Goal: Go to known website: Go to known website

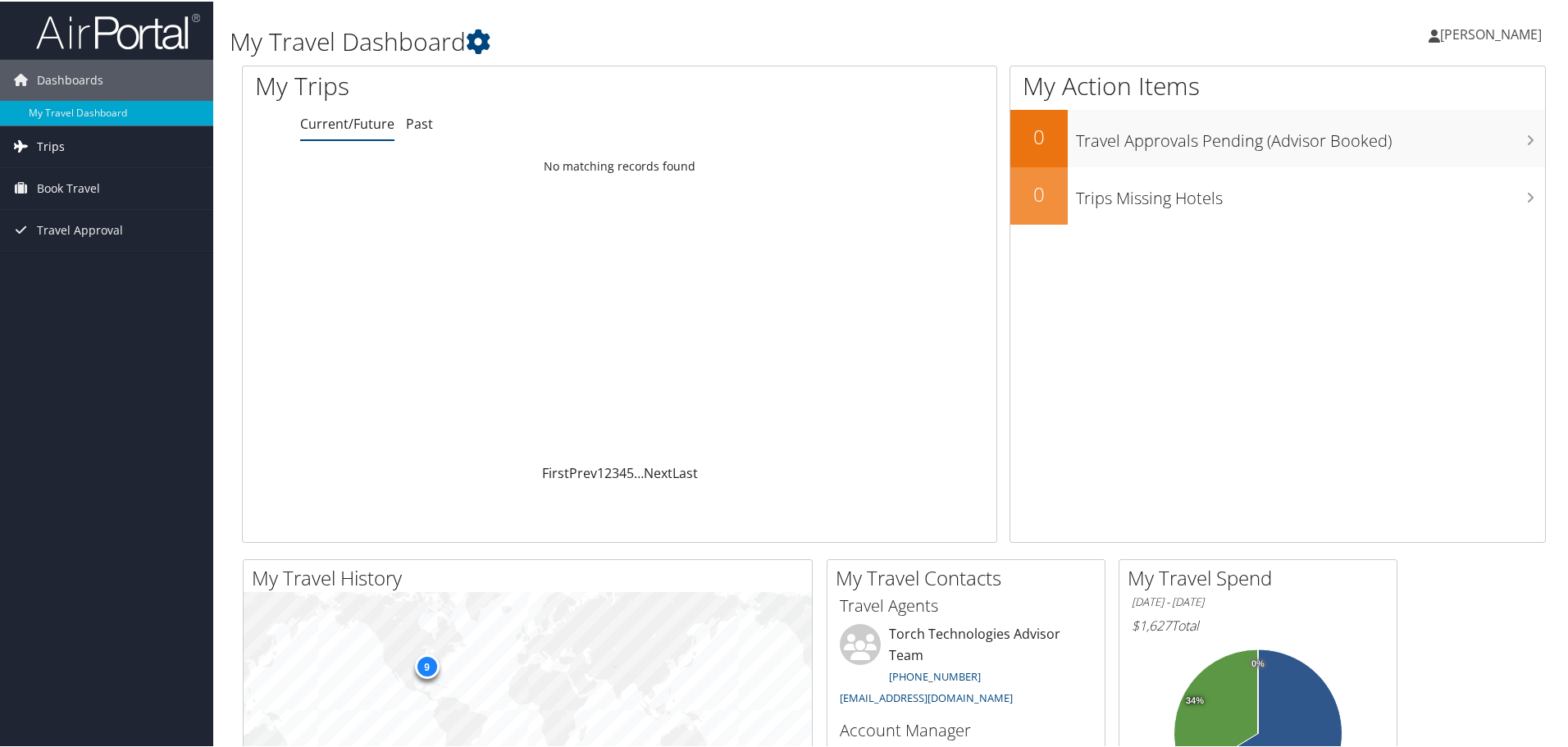
click at [57, 157] on span "Trips" at bounding box center [50, 145] width 28 height 41
click at [57, 171] on link "Current/Future Trips" at bounding box center [106, 178] width 213 height 25
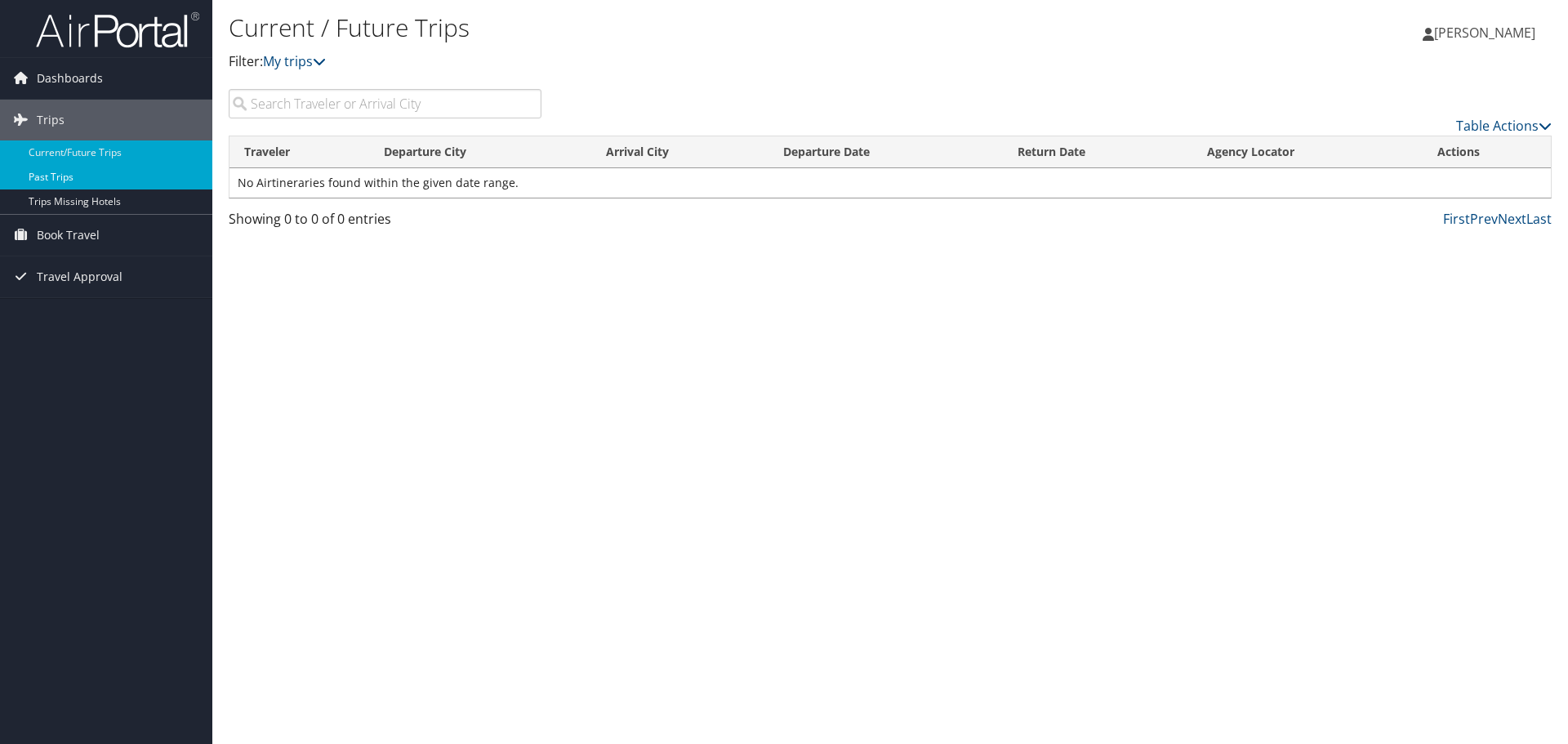
click at [78, 177] on link "Past Trips" at bounding box center [106, 177] width 212 height 25
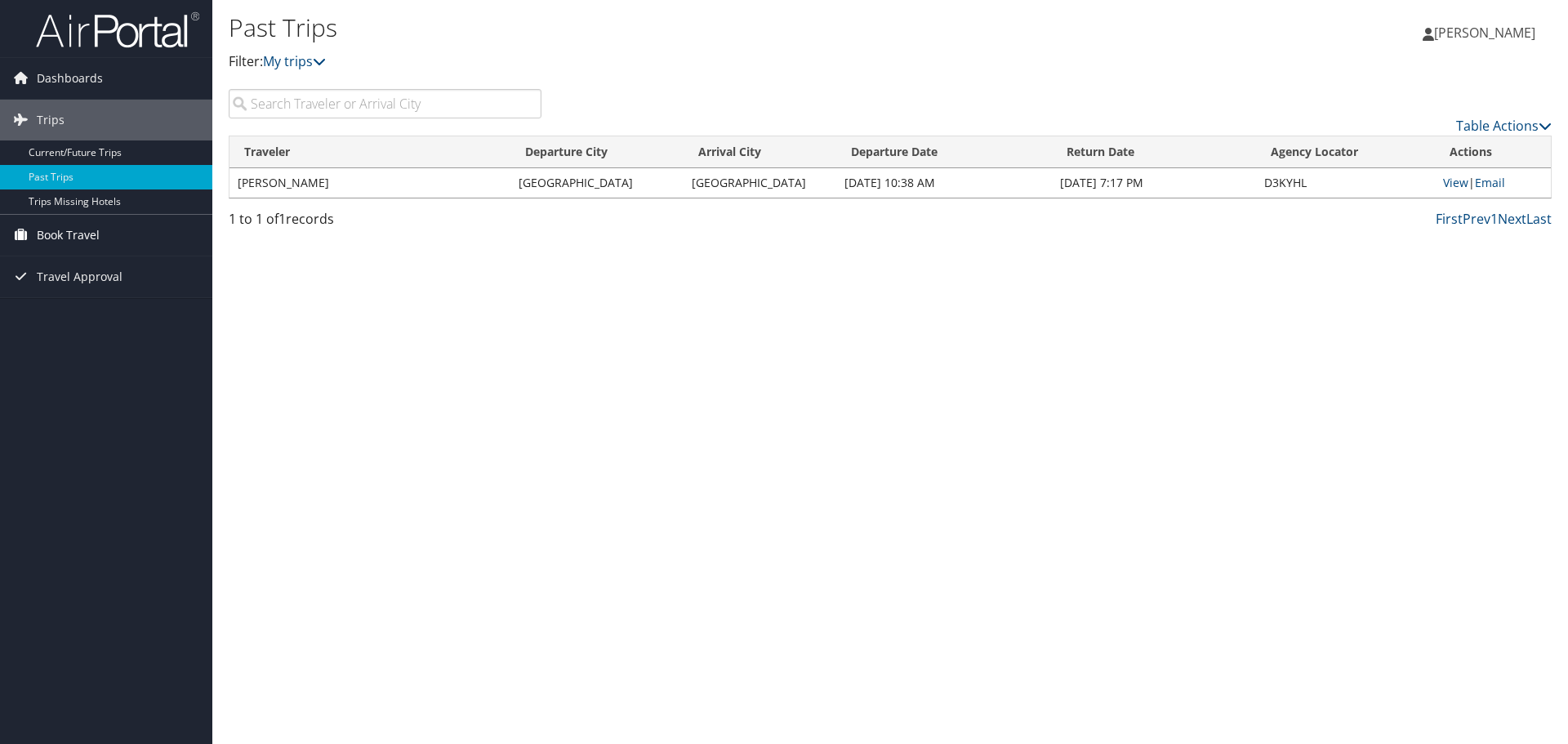
click at [72, 226] on span "Book Travel" at bounding box center [68, 235] width 63 height 41
click at [98, 313] on link "Book/Manage Online Trips" at bounding box center [106, 317] width 212 height 25
